Goal: Task Accomplishment & Management: Manage account settings

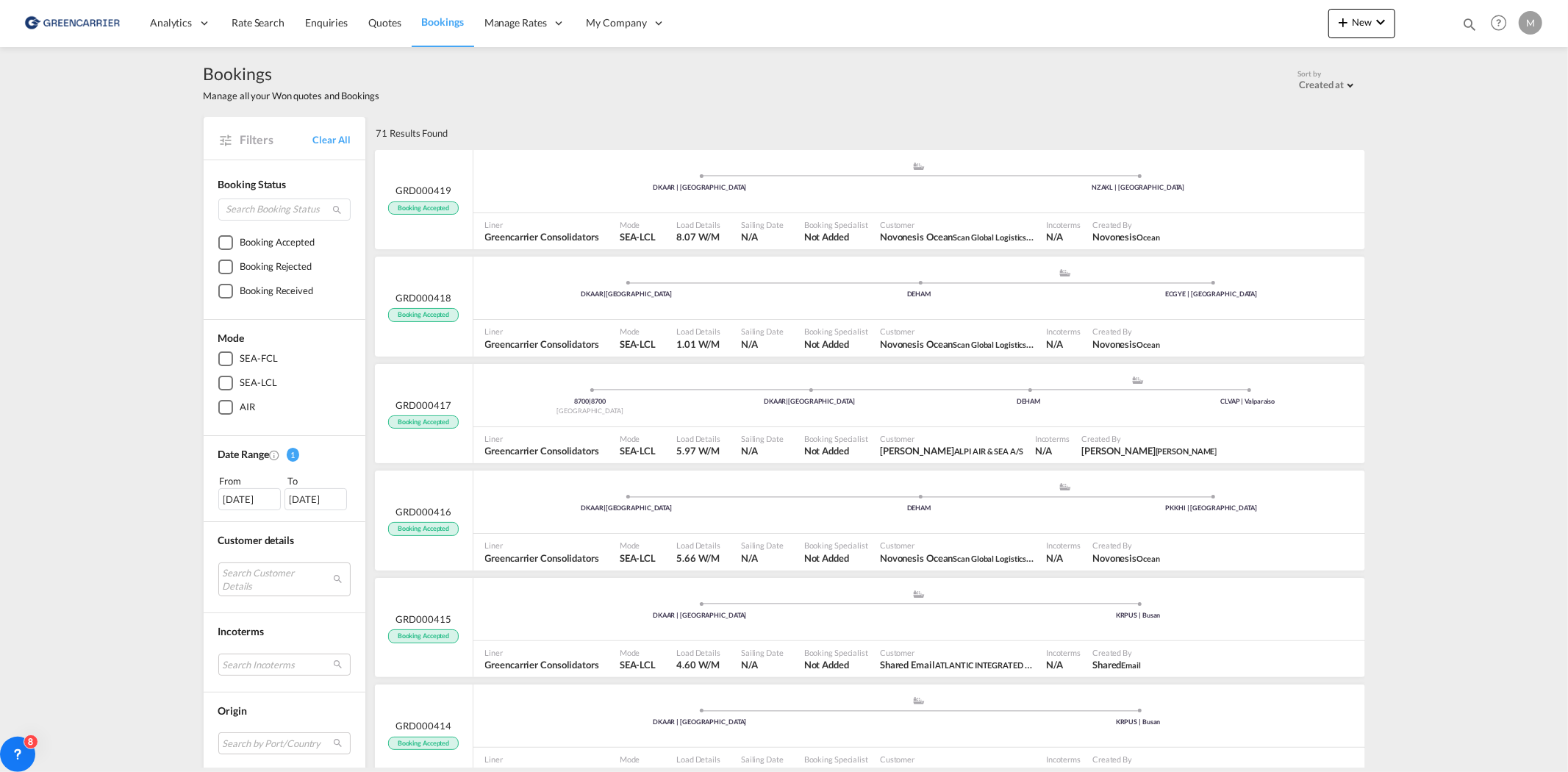
click at [436, 26] on span "Bookings" at bounding box center [443, 22] width 42 height 13
click at [446, 25] on span "Bookings" at bounding box center [443, 22] width 42 height 13
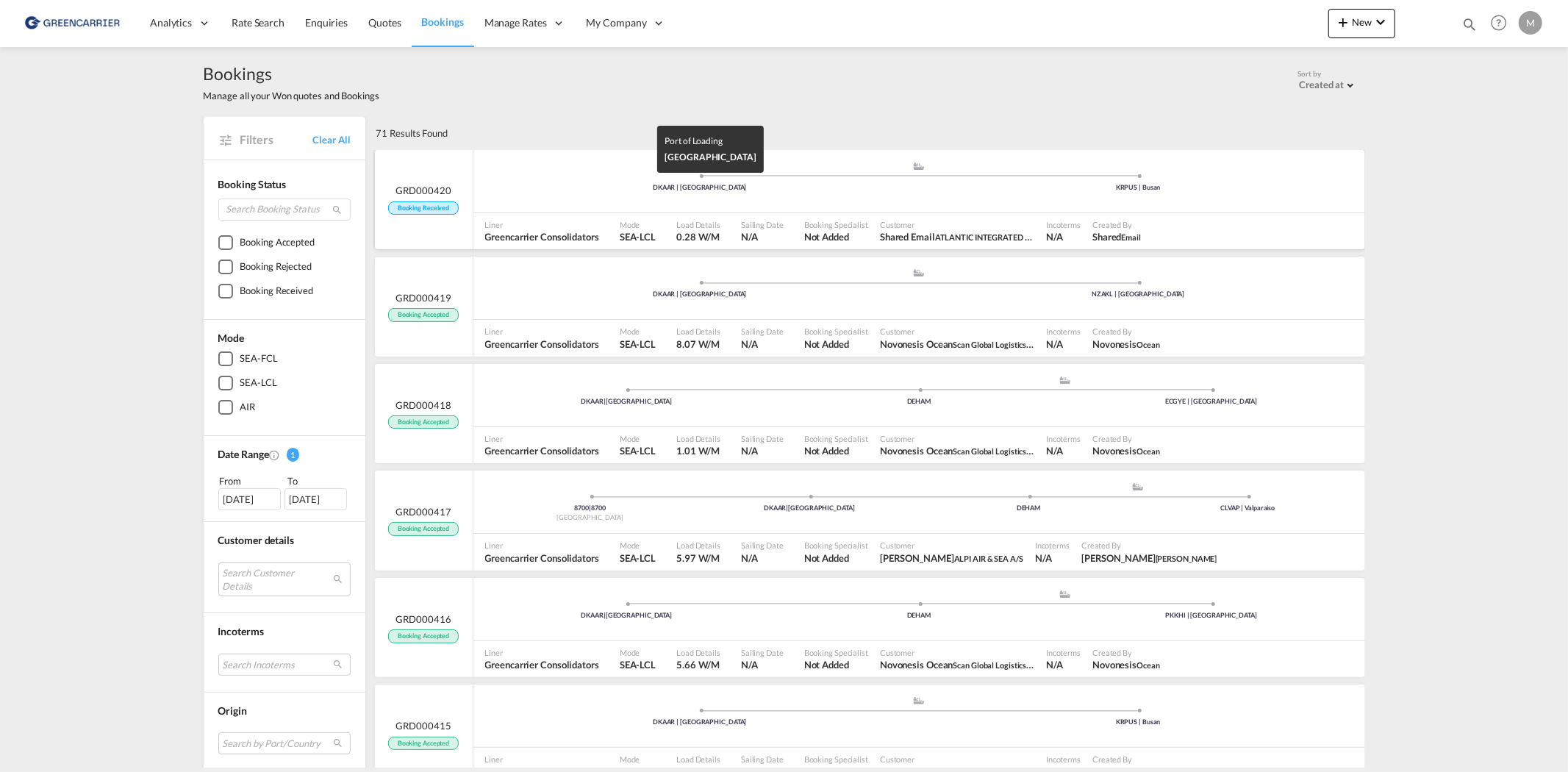
click at [528, 184] on div "DKAAR | [GEOGRAPHIC_DATA]" at bounding box center [700, 187] width 439 height 10
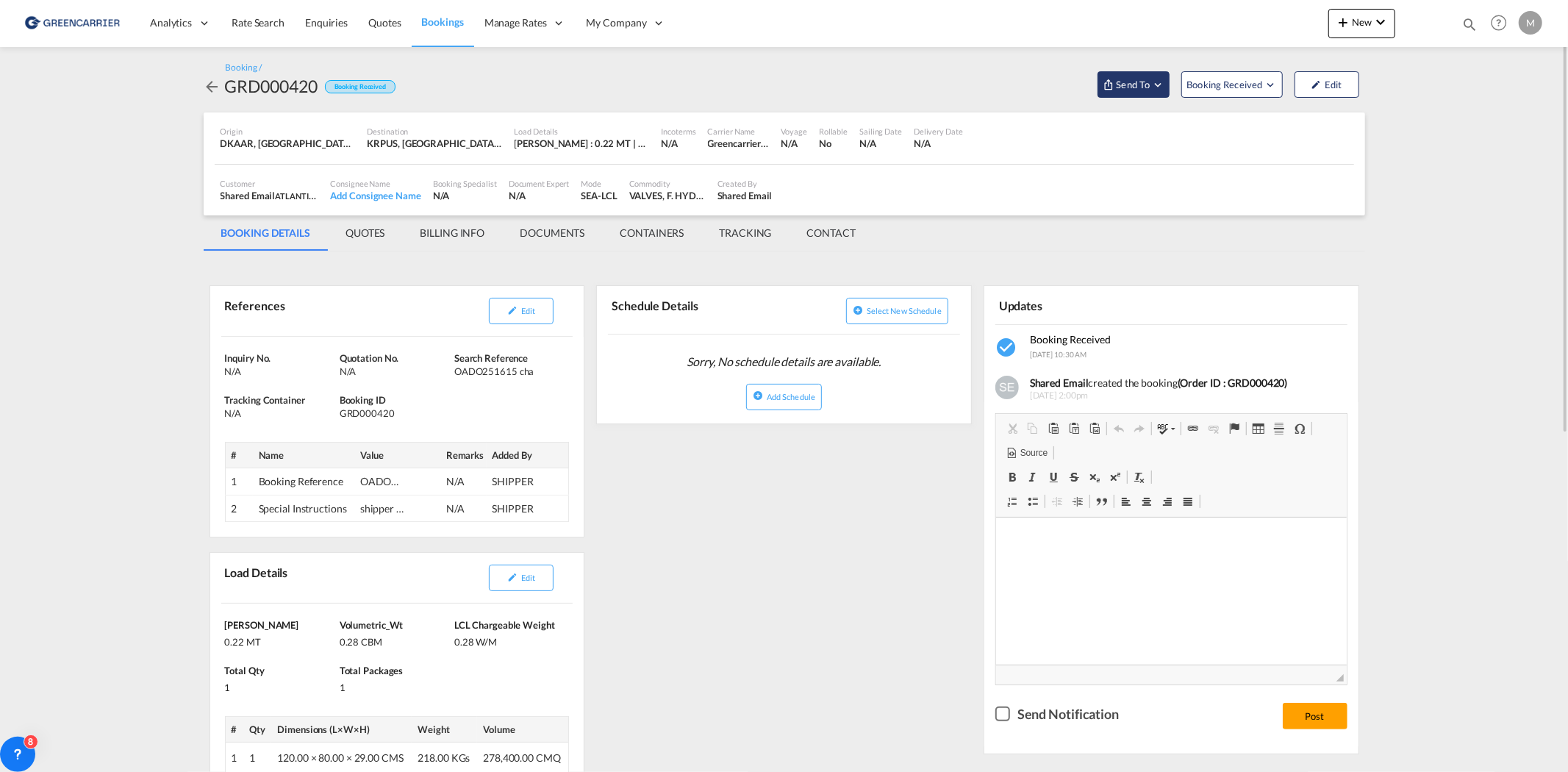
click at [1124, 76] on button "Send To" at bounding box center [1133, 84] width 72 height 26
click at [1302, 138] on span "Send Booking" at bounding box center [1279, 134] width 58 height 23
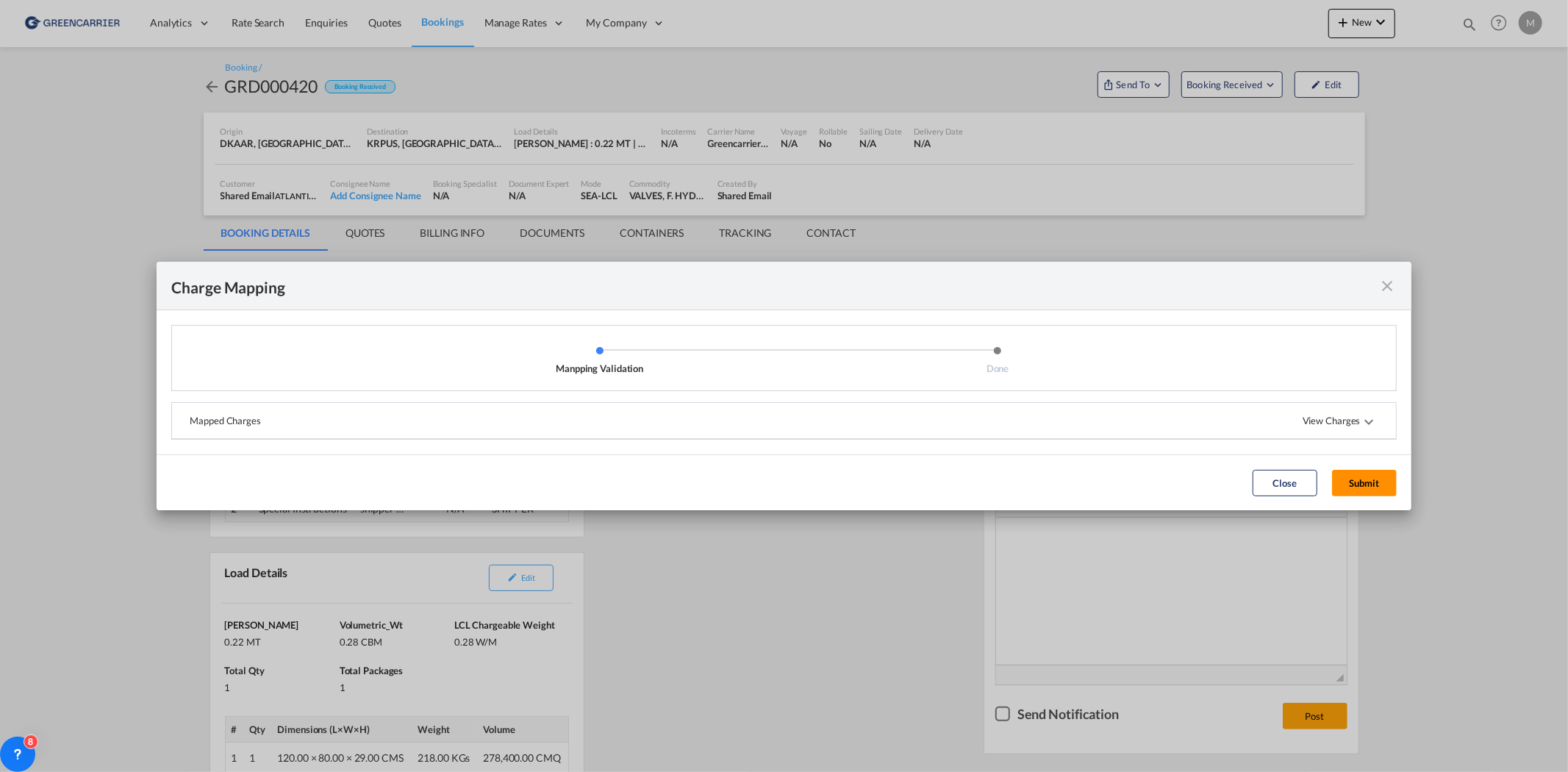
click at [1353, 488] on button "Submit" at bounding box center [1364, 482] width 65 height 26
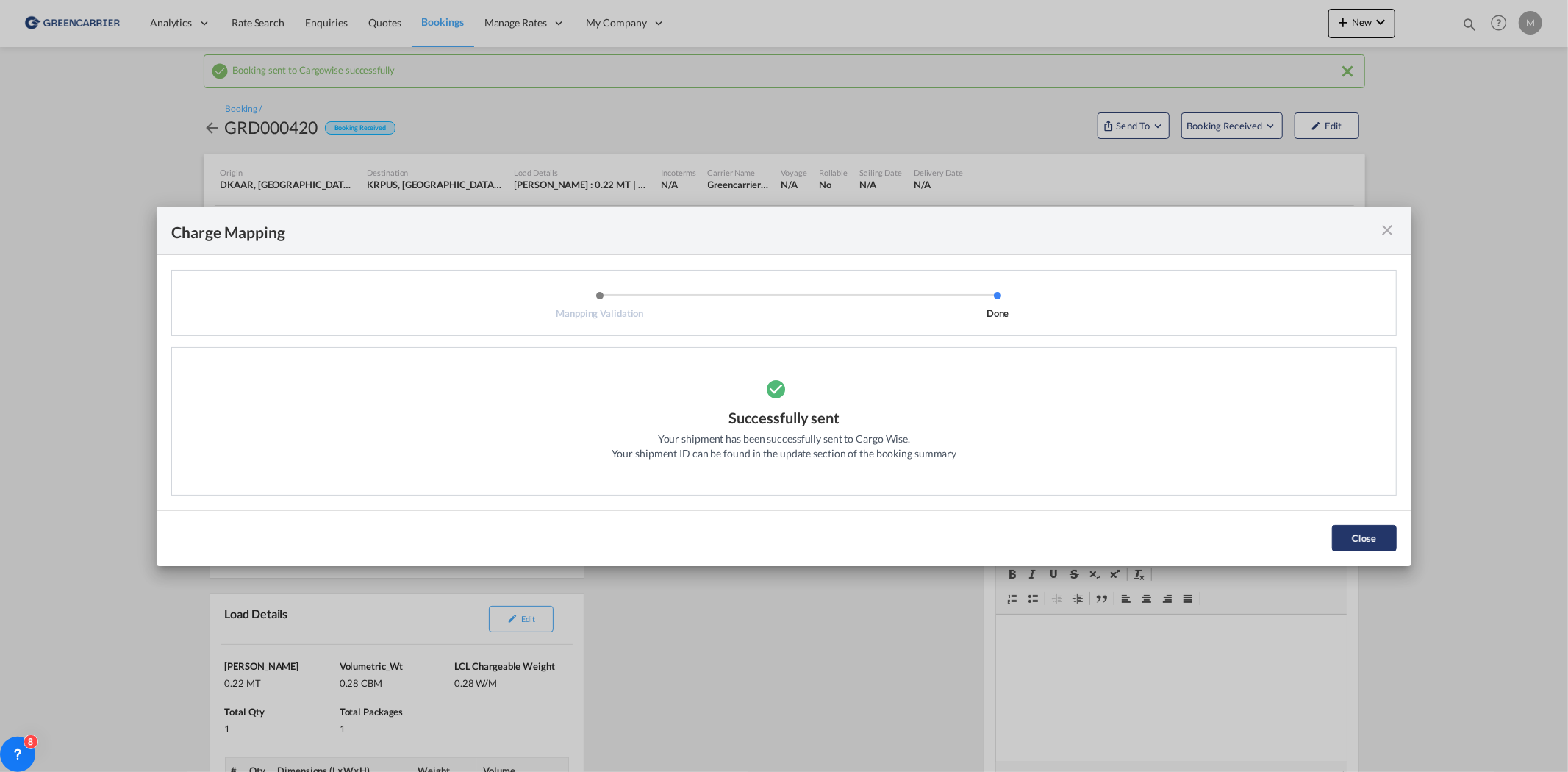
click at [1349, 530] on button "Close" at bounding box center [1364, 537] width 65 height 26
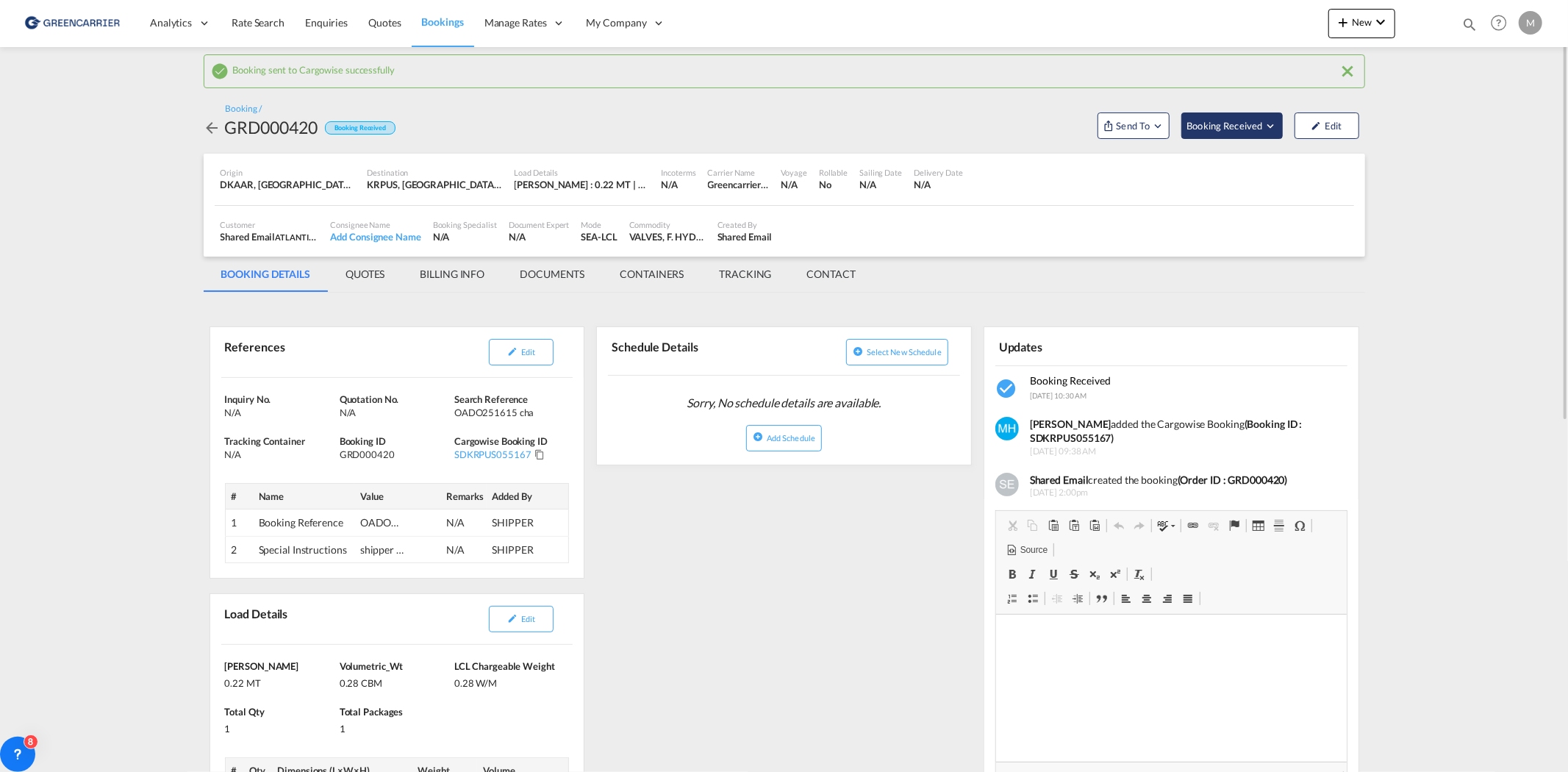
click at [1235, 122] on span "Booking Received" at bounding box center [1225, 126] width 77 height 14
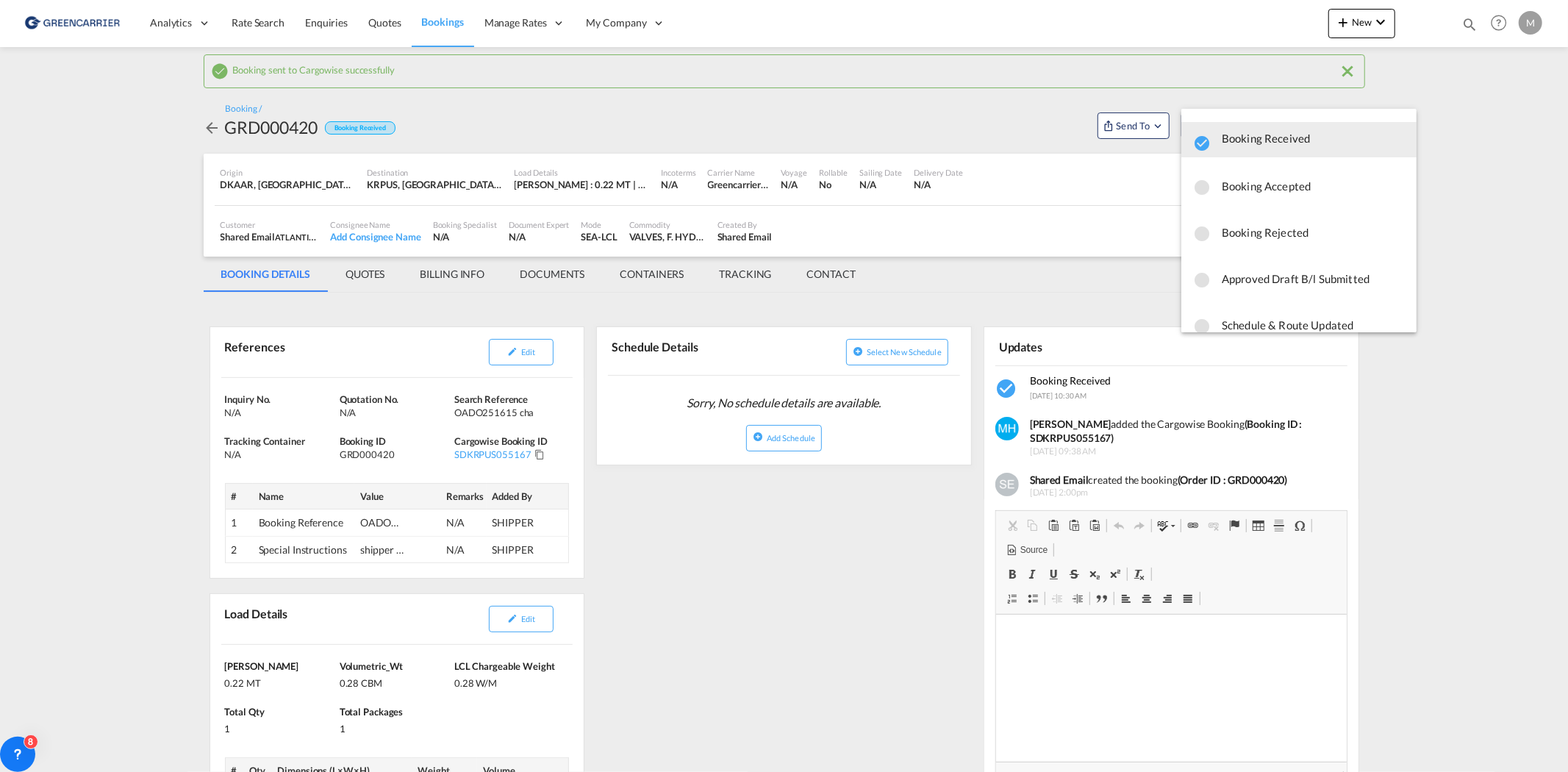
click at [1274, 184] on span "Booking Accepted" at bounding box center [1313, 185] width 183 height 26
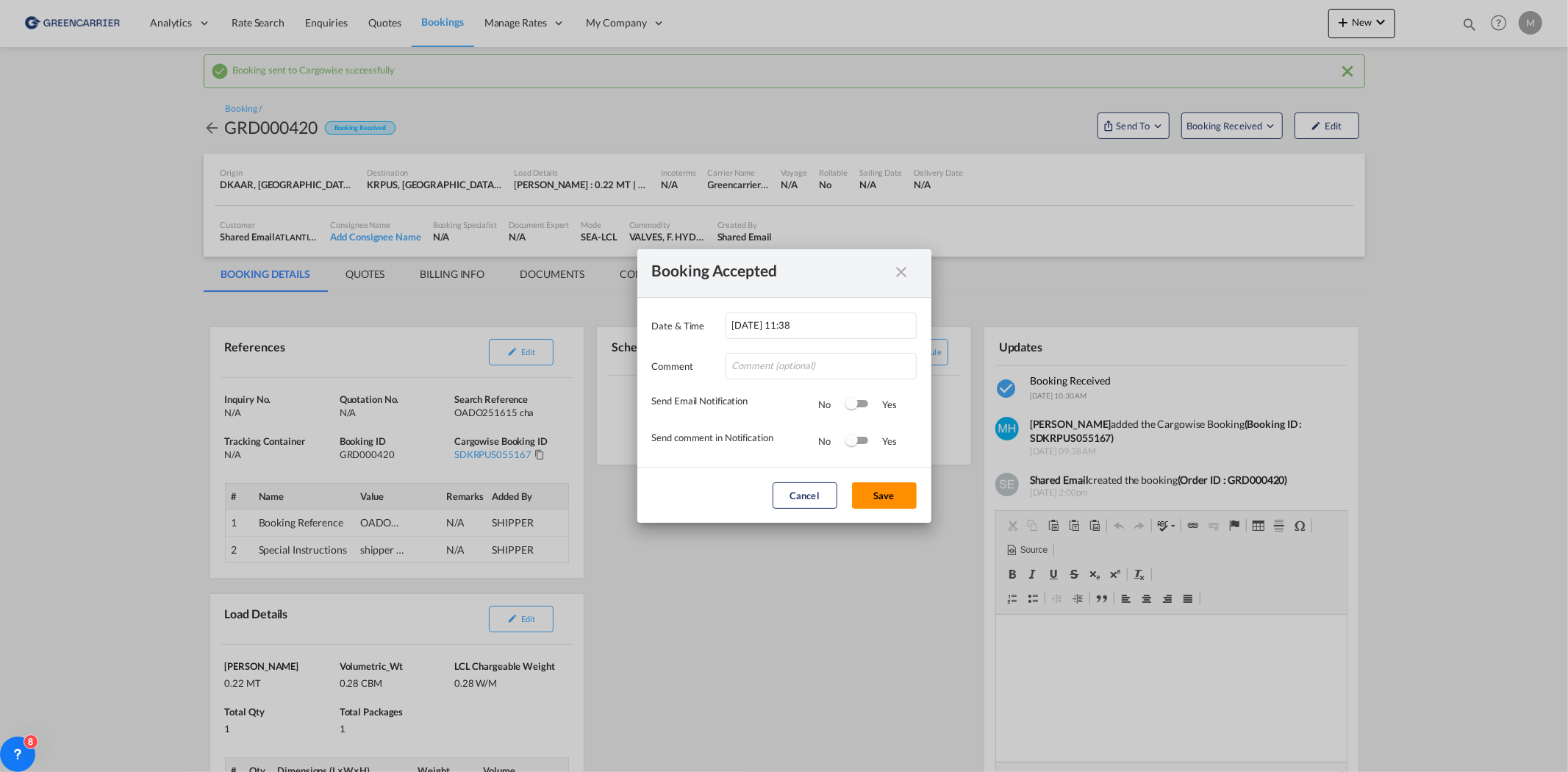
click at [892, 500] on button "Save" at bounding box center [884, 495] width 65 height 26
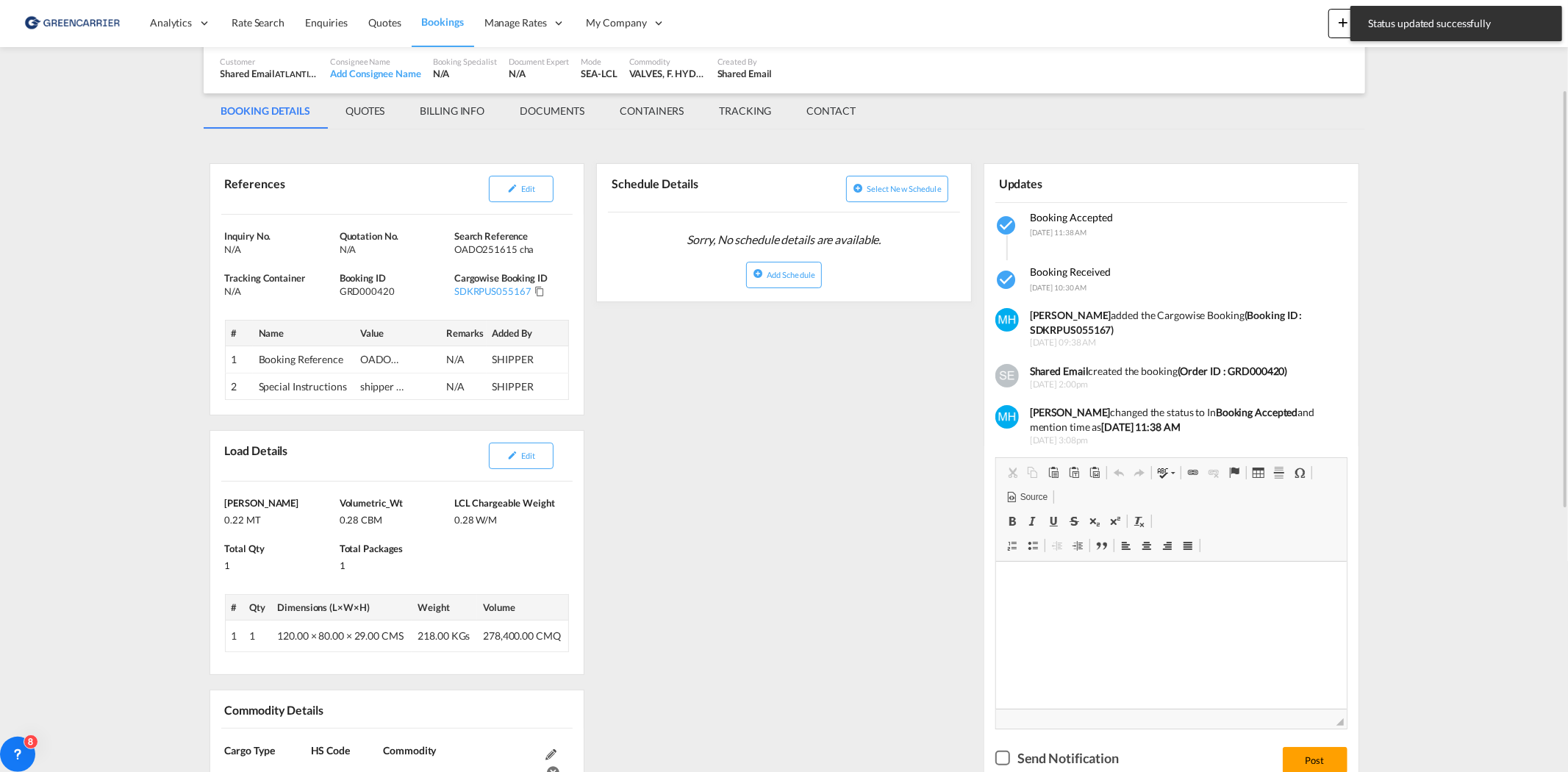
scroll to position [245, 0]
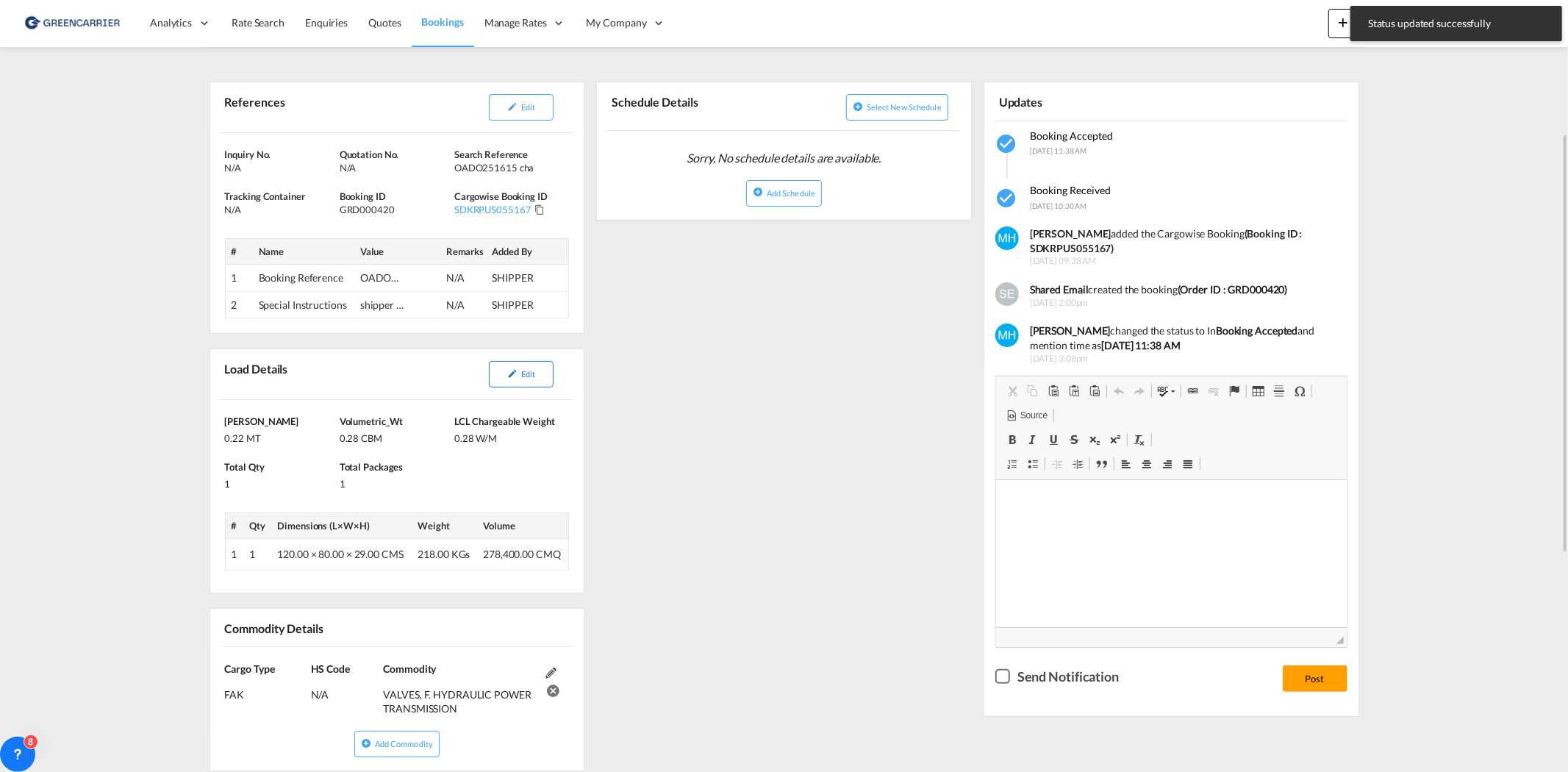
click at [524, 383] on button "Edit" at bounding box center [521, 373] width 65 height 26
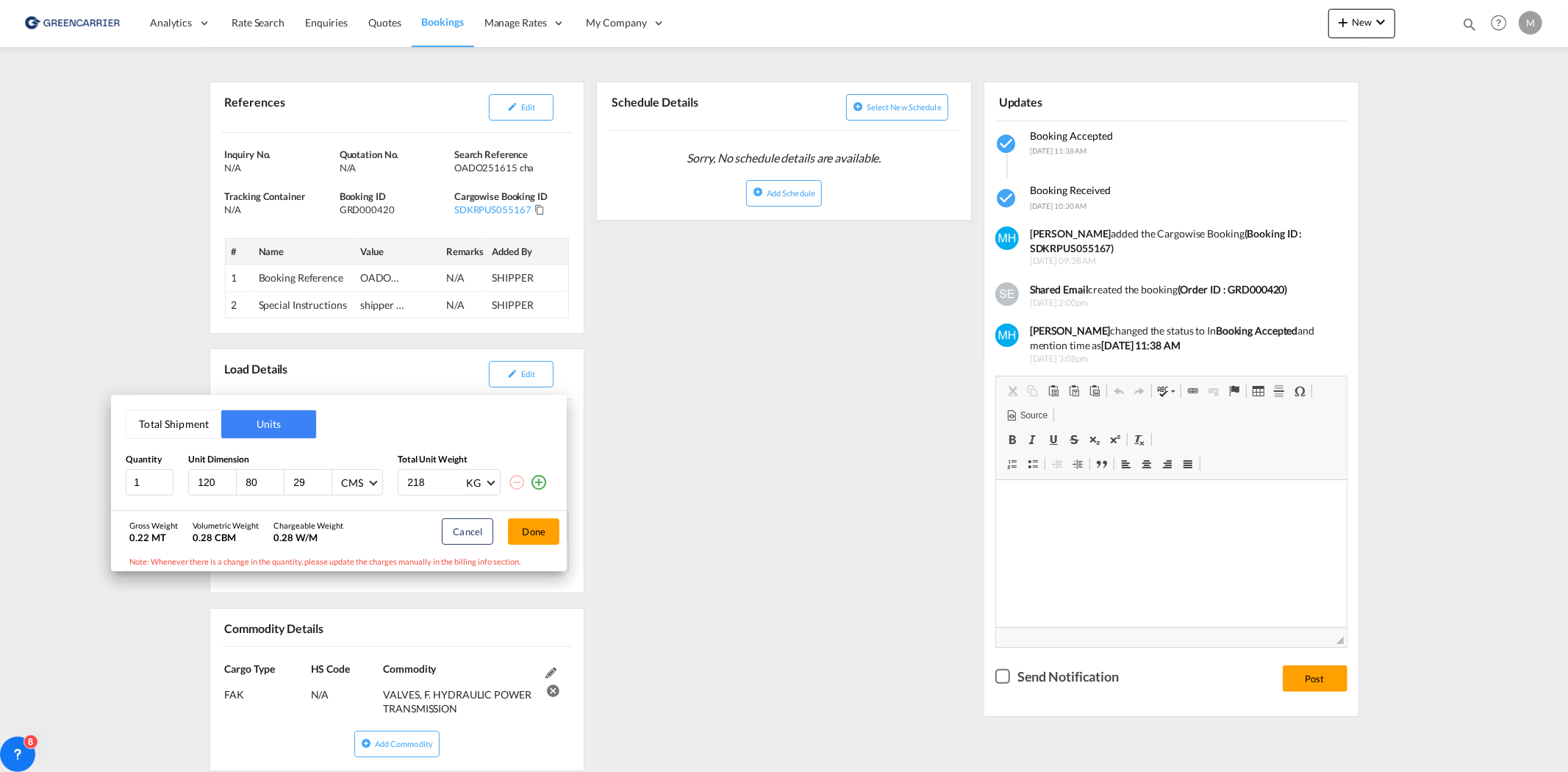
click at [850, 439] on div "Total Shipment Units Quantity Unit Dimension Total Unit Weight 1 120 80 29 CMS …" at bounding box center [784, 386] width 1568 height 772
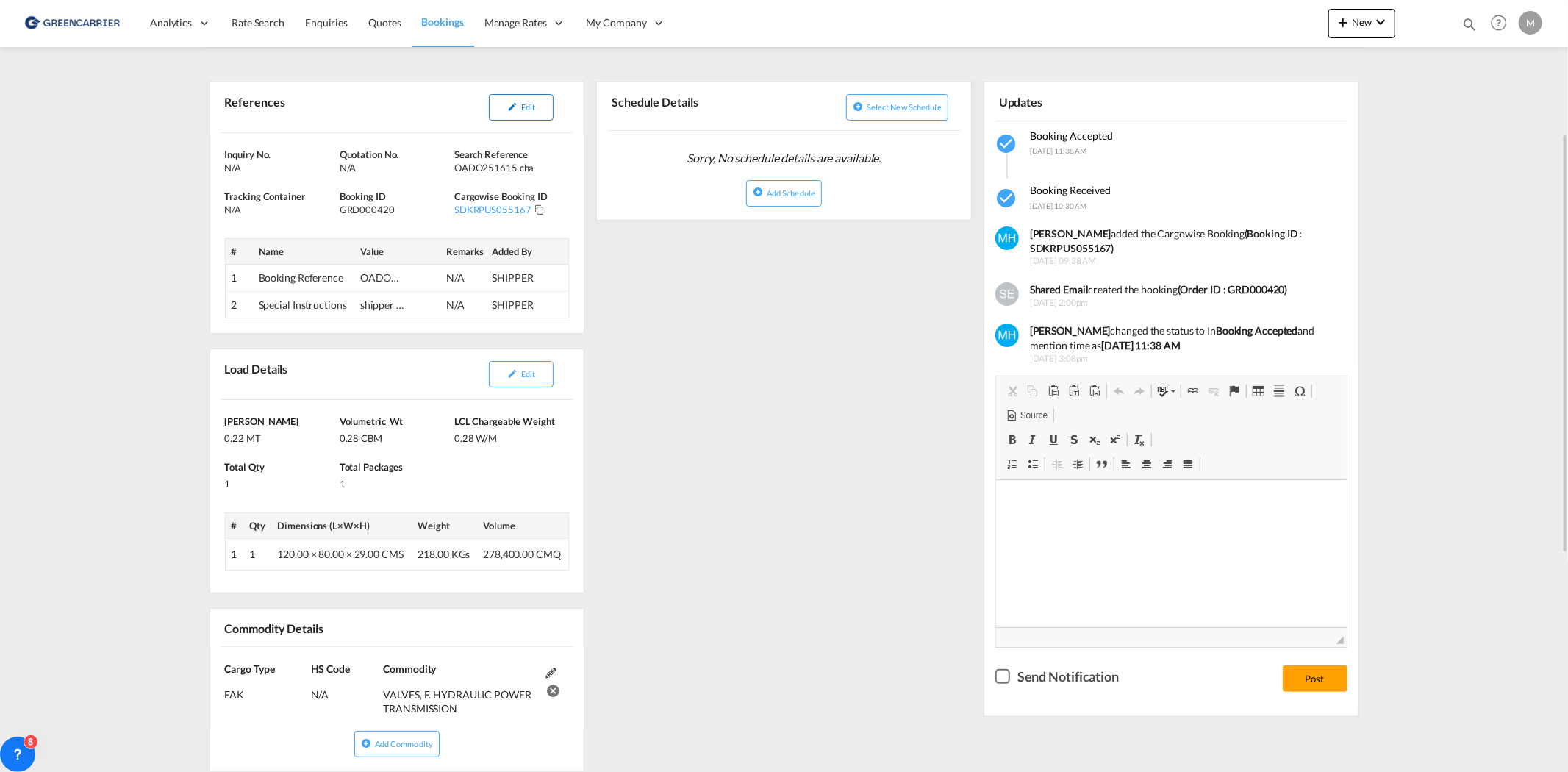
click at [517, 98] on button "Edit" at bounding box center [521, 107] width 65 height 26
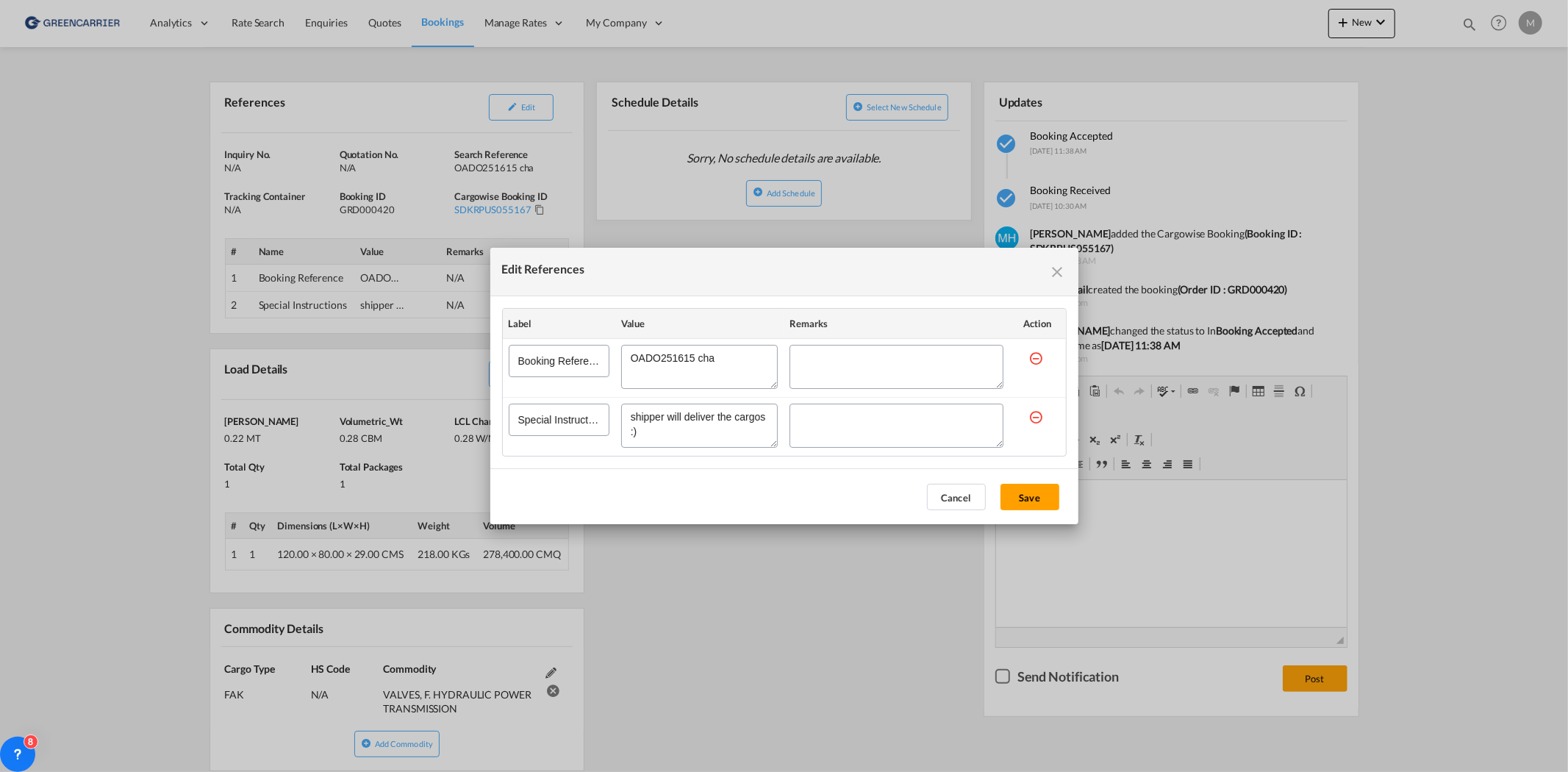
drag, startPoint x: 722, startPoint y: 357, endPoint x: 616, endPoint y: 353, distance: 106.1
click at [616, 353] on td "Edit References" at bounding box center [700, 368] width 169 height 58
click at [1039, 486] on button "Save" at bounding box center [1029, 497] width 58 height 26
